Goal: Information Seeking & Learning: Understand process/instructions

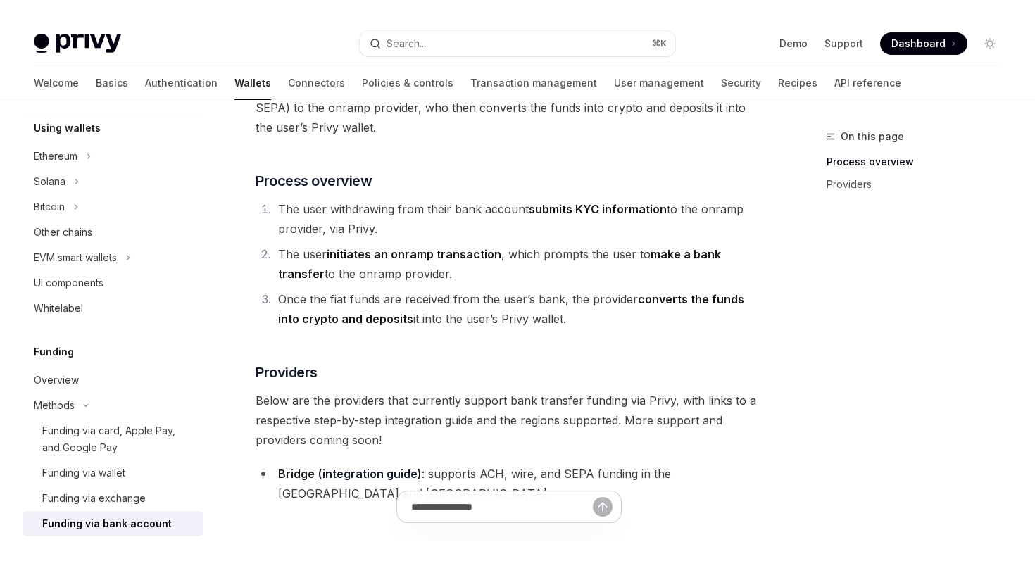
scroll to position [199, 0]
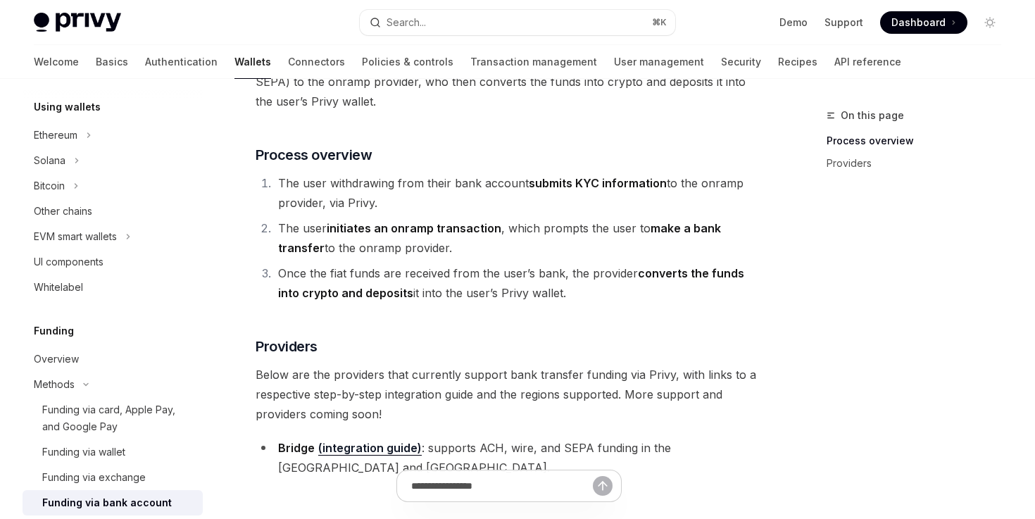
type textarea "*"
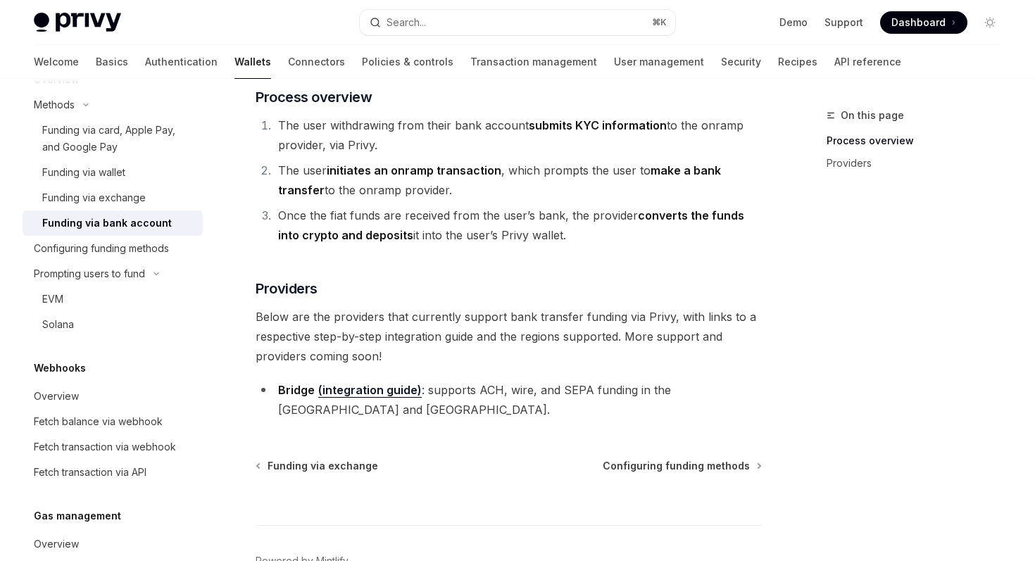
scroll to position [622, 0]
click at [127, 245] on div "Configuring funding methods" at bounding box center [101, 247] width 135 height 17
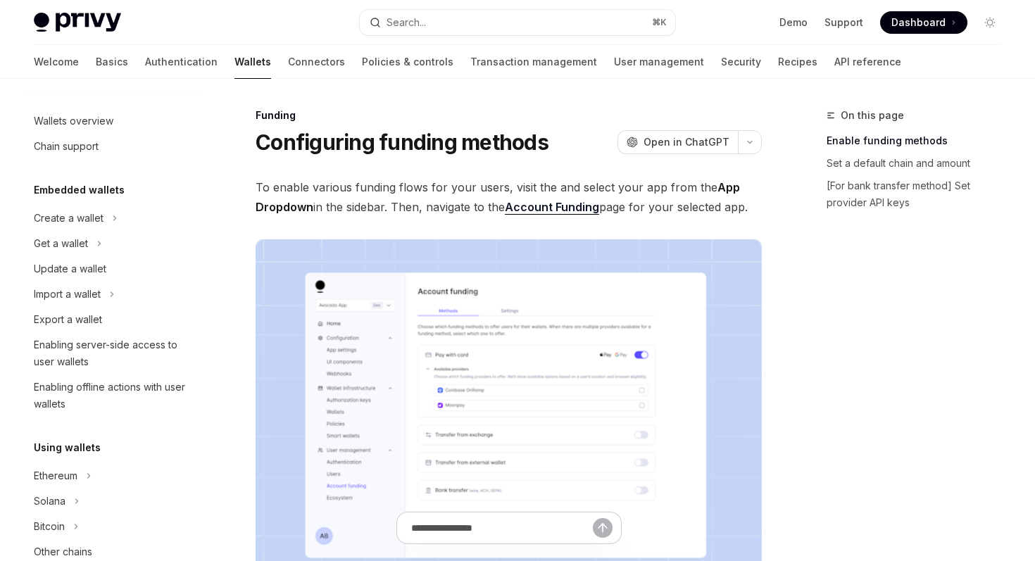
scroll to position [430, 0]
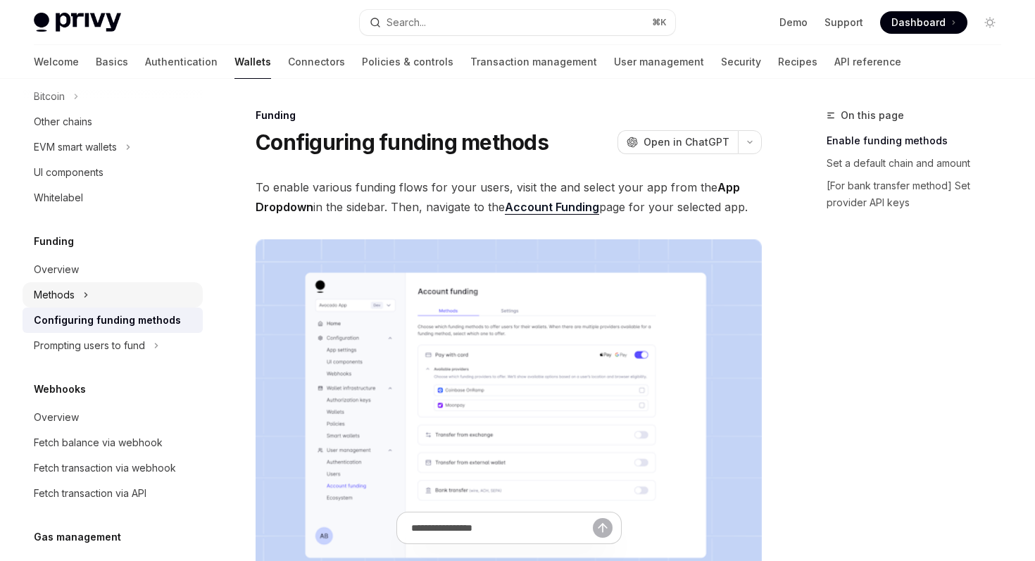
click at [43, 295] on div "Methods" at bounding box center [54, 295] width 41 height 17
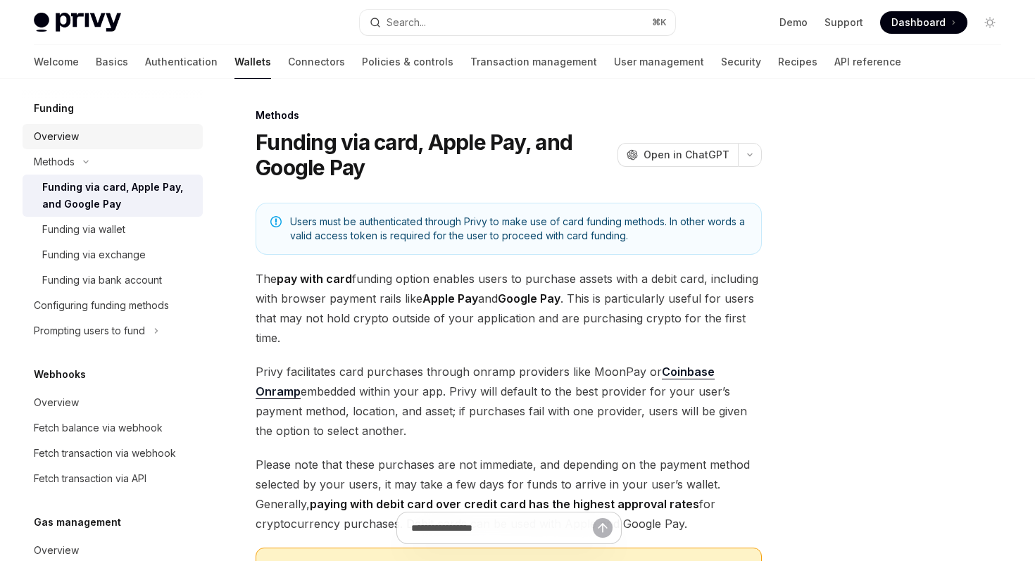
scroll to position [566, 0]
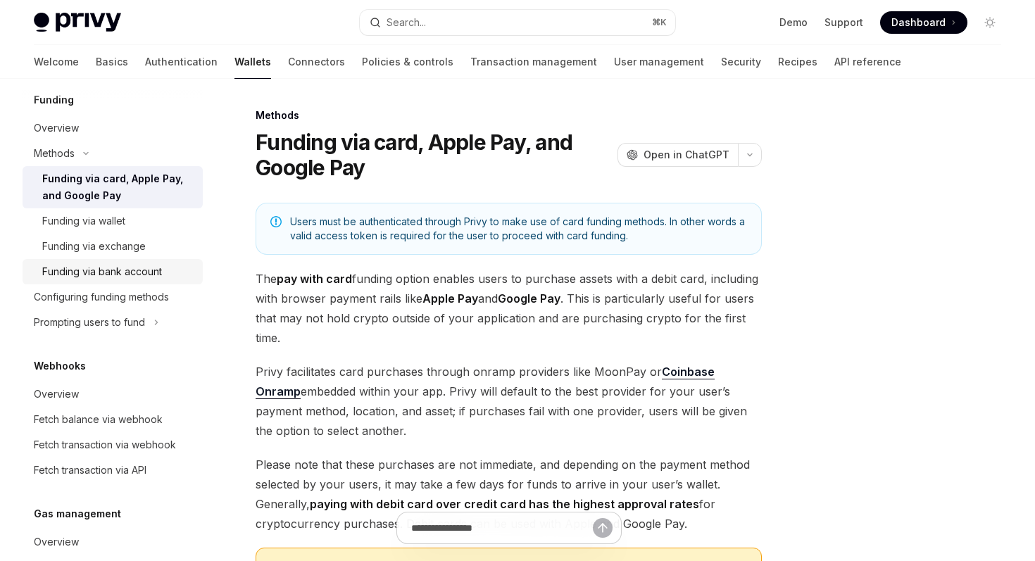
click at [146, 286] on link "Configuring funding methods" at bounding box center [113, 297] width 180 height 25
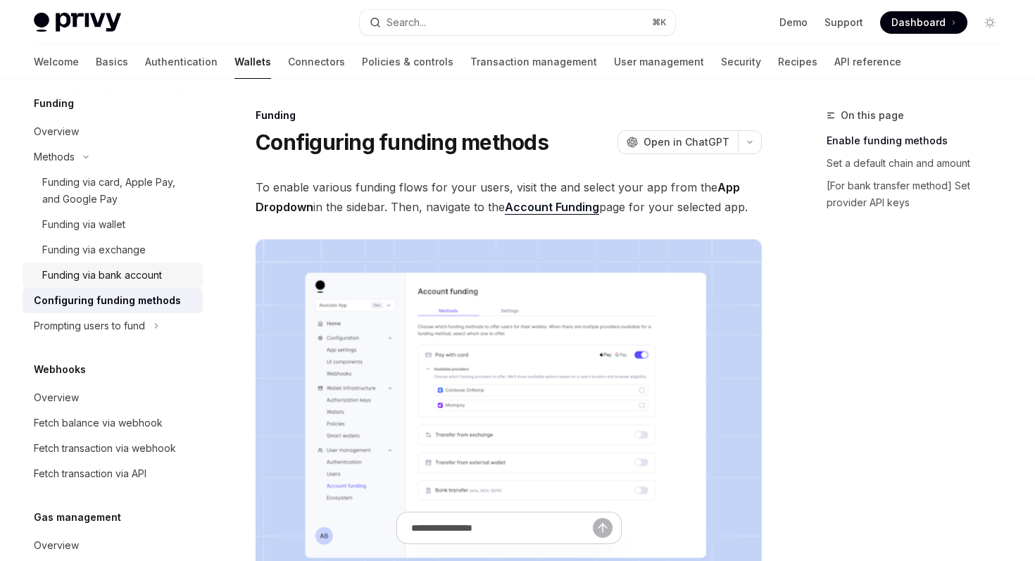
click at [144, 281] on div "Funding via bank account" at bounding box center [102, 275] width 120 height 17
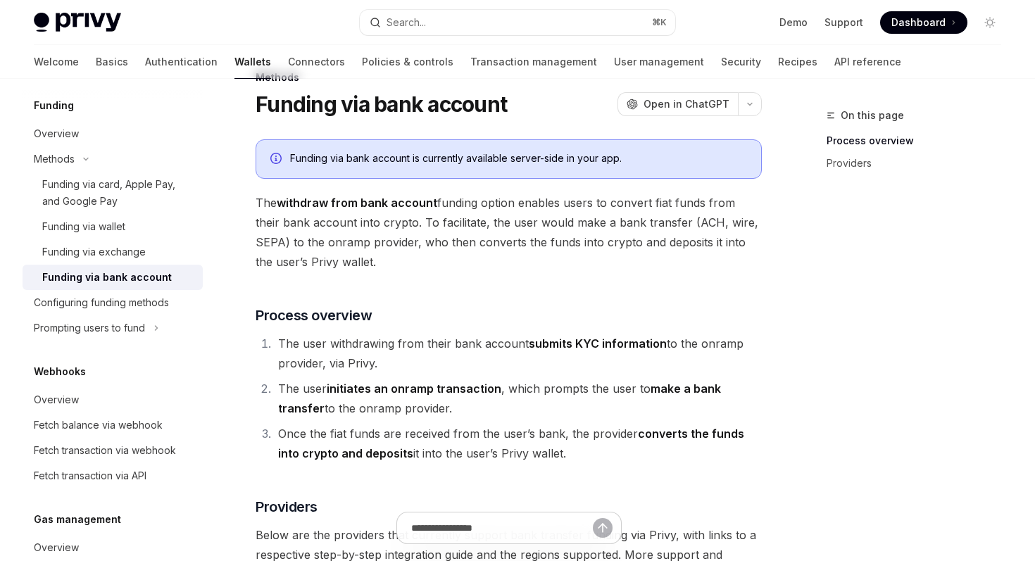
scroll to position [25, 0]
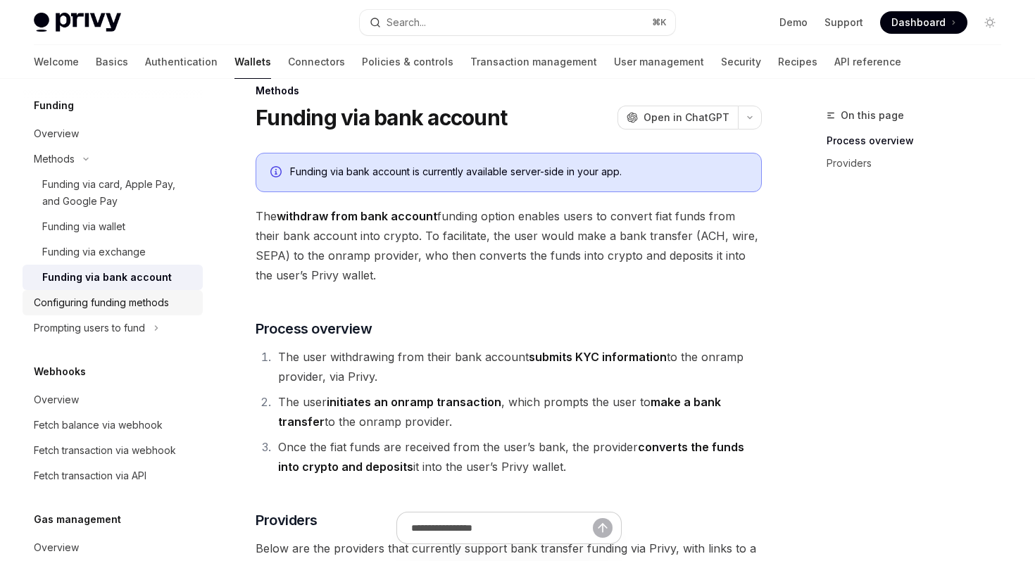
click at [133, 300] on div "Configuring funding methods" at bounding box center [101, 302] width 135 height 17
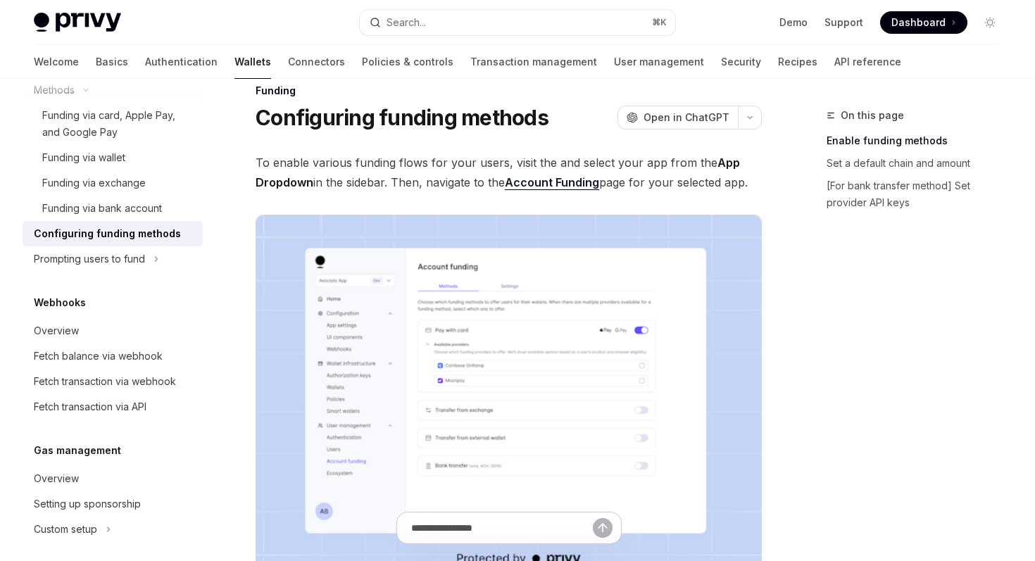
scroll to position [632, 0]
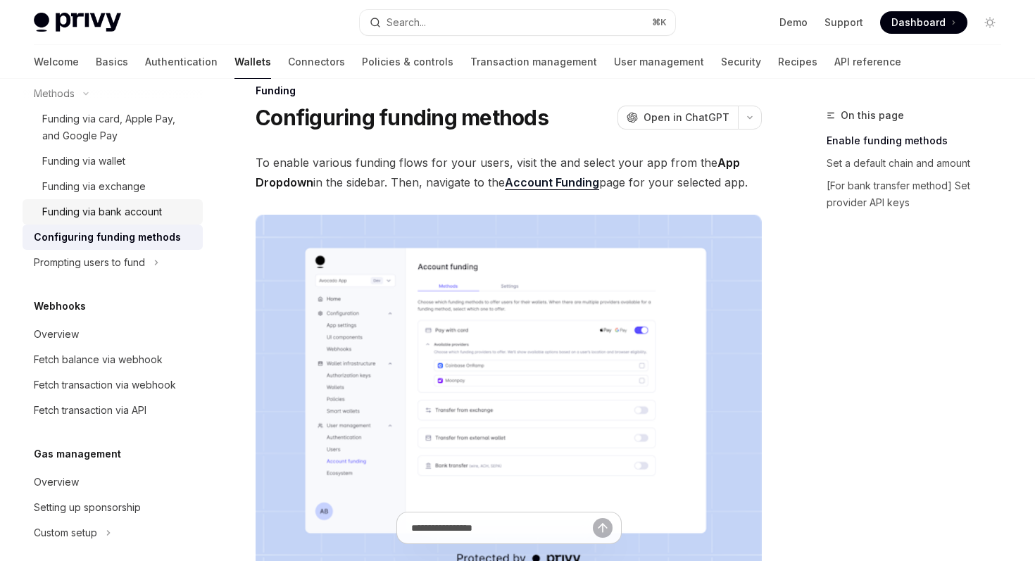
click at [106, 209] on div "Funding via bank account" at bounding box center [102, 212] width 120 height 17
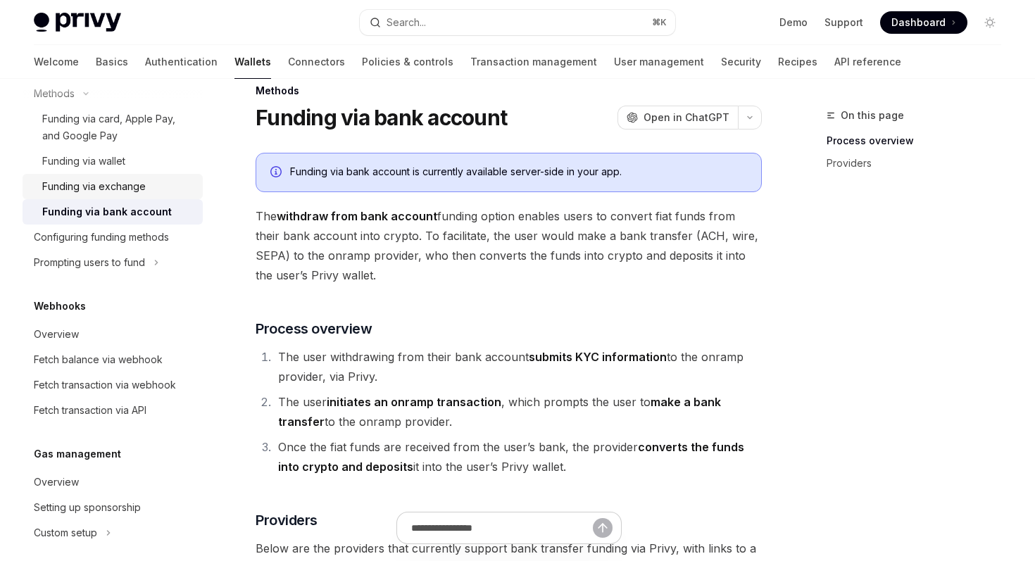
click at [116, 189] on div "Funding via exchange" at bounding box center [94, 186] width 104 height 17
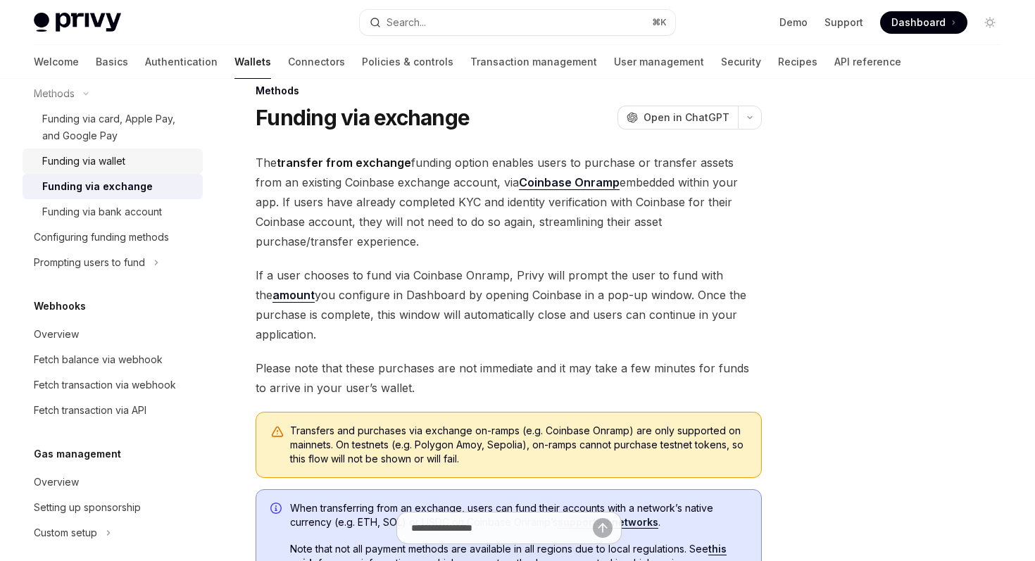
click at [109, 156] on div "Funding via wallet" at bounding box center [83, 161] width 83 height 17
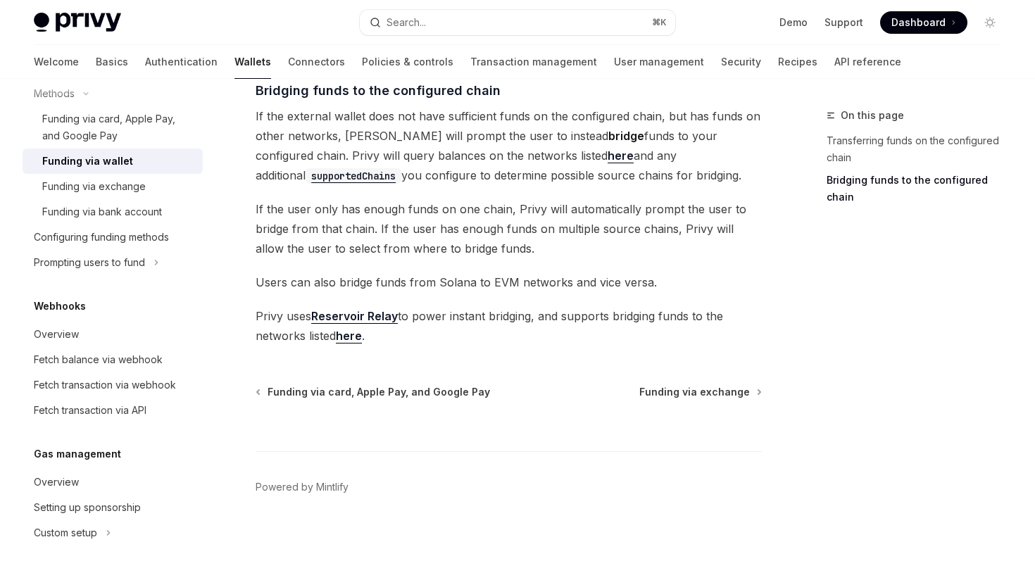
scroll to position [518, 0]
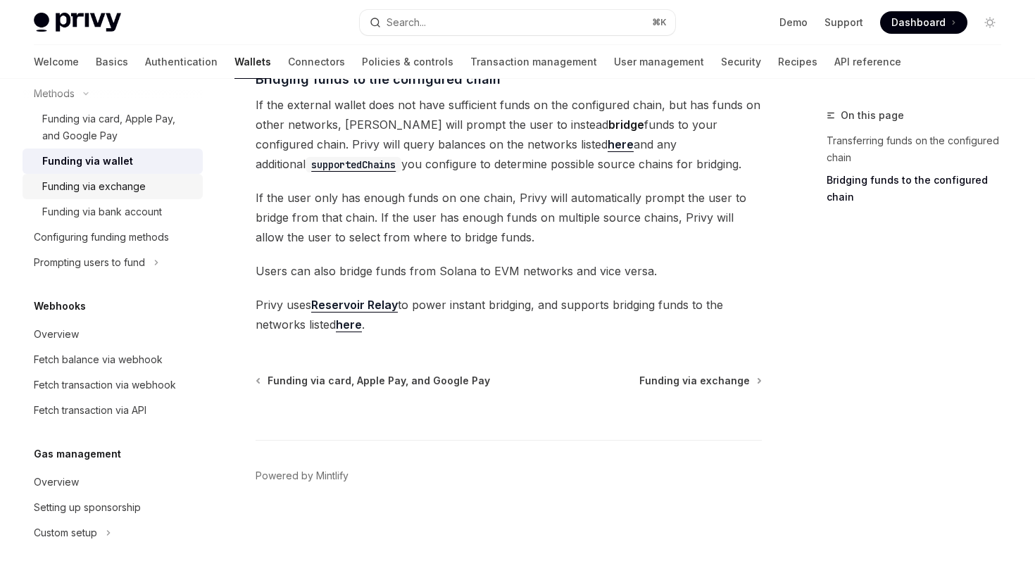
click at [72, 185] on div "Funding via exchange" at bounding box center [94, 186] width 104 height 17
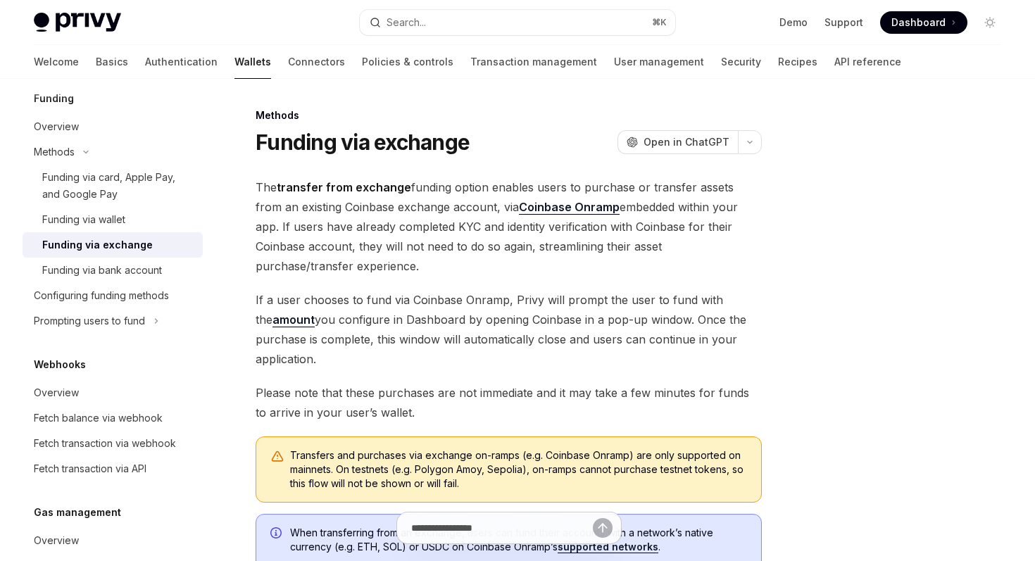
scroll to position [559, 0]
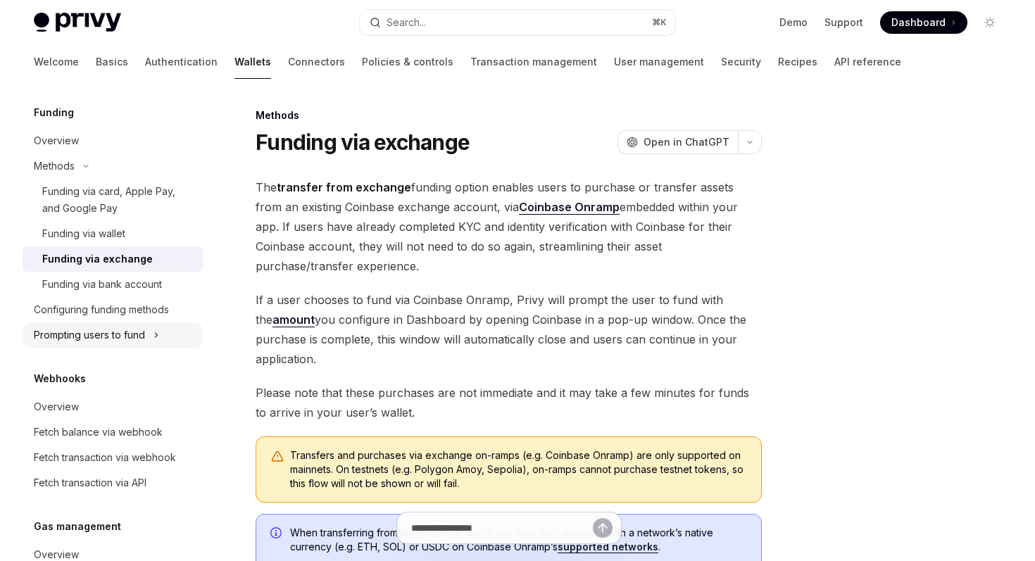
click at [103, 338] on div "Prompting users to fund" at bounding box center [89, 335] width 111 height 17
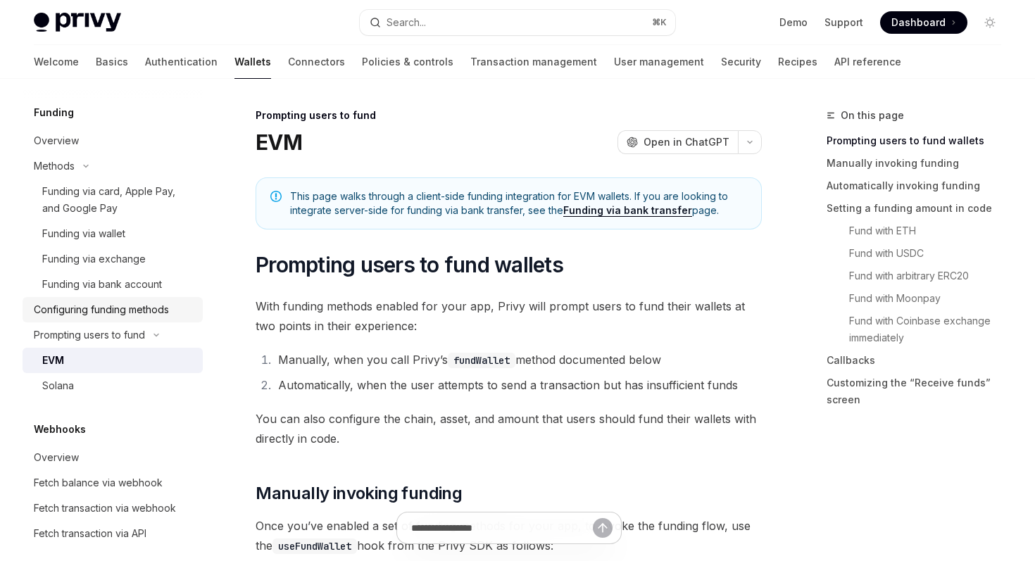
click at [103, 313] on div "Configuring funding methods" at bounding box center [101, 309] width 135 height 17
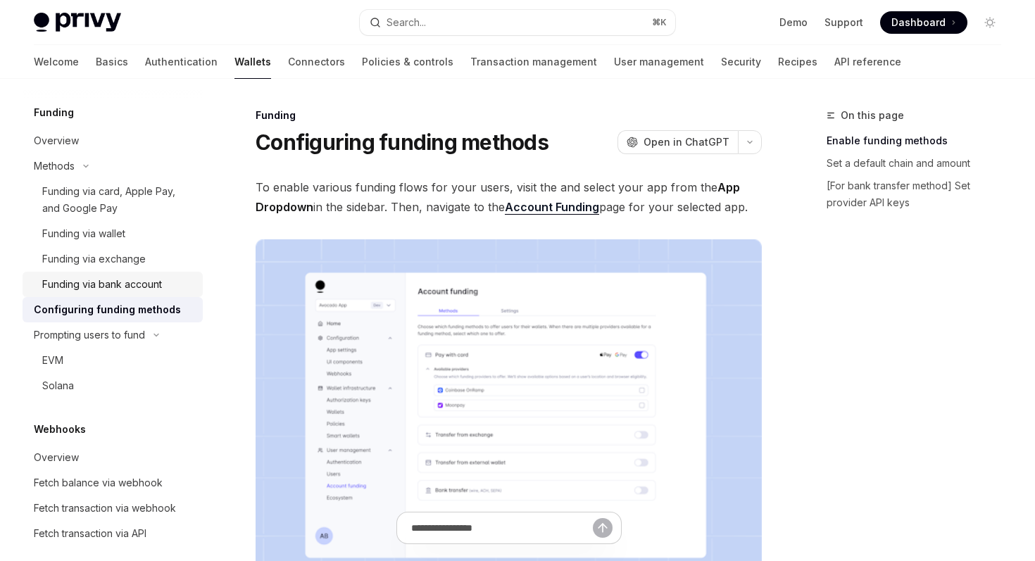
click at [105, 287] on div "Funding via bank account" at bounding box center [102, 284] width 120 height 17
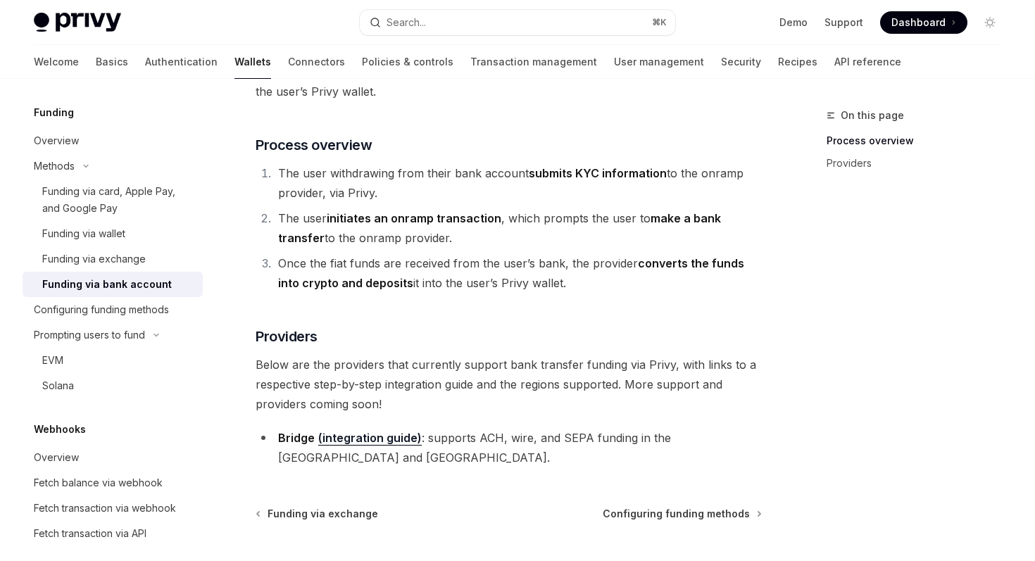
scroll to position [232, 0]
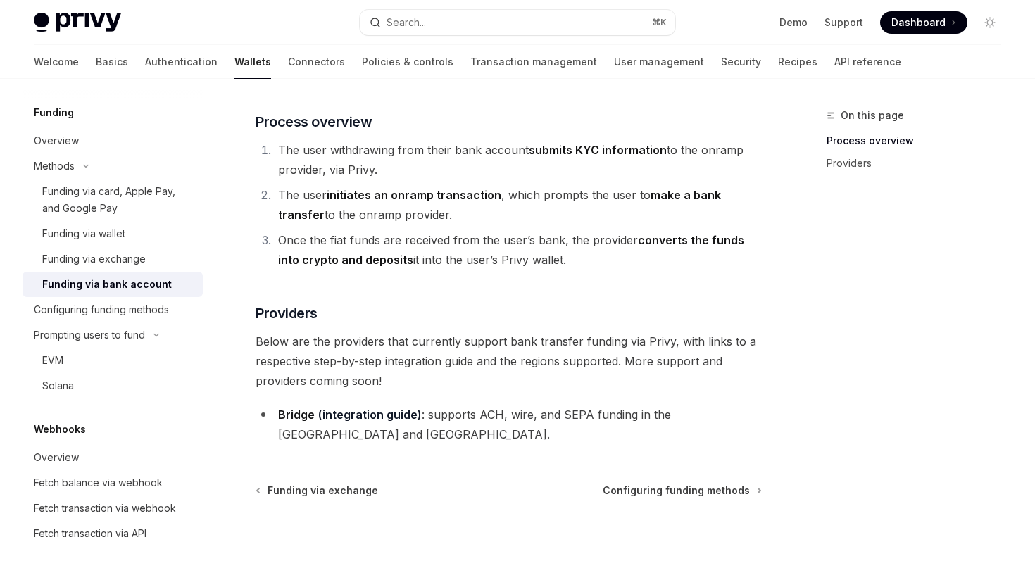
click at [334, 416] on link "(integration guide)" at bounding box center [370, 415] width 104 height 15
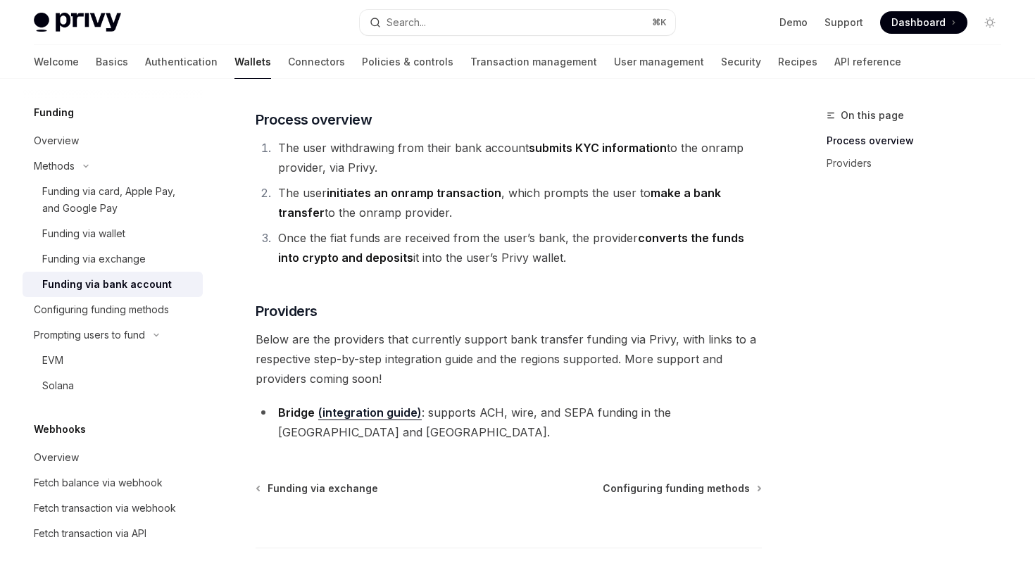
type textarea "*"
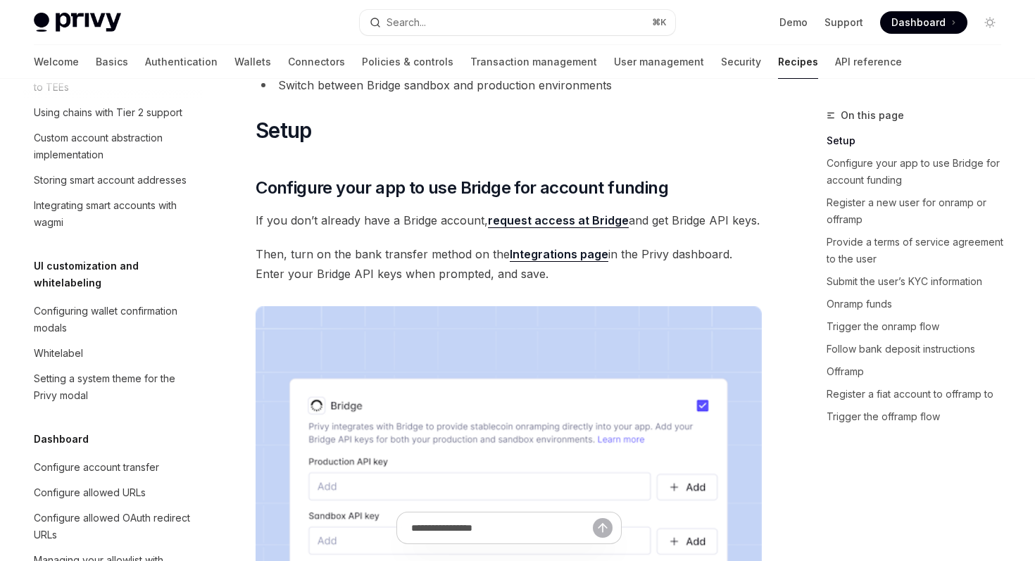
scroll to position [316, 0]
click at [538, 227] on link "request access at Bridge" at bounding box center [558, 219] width 141 height 15
